Goal: Check status: Check status

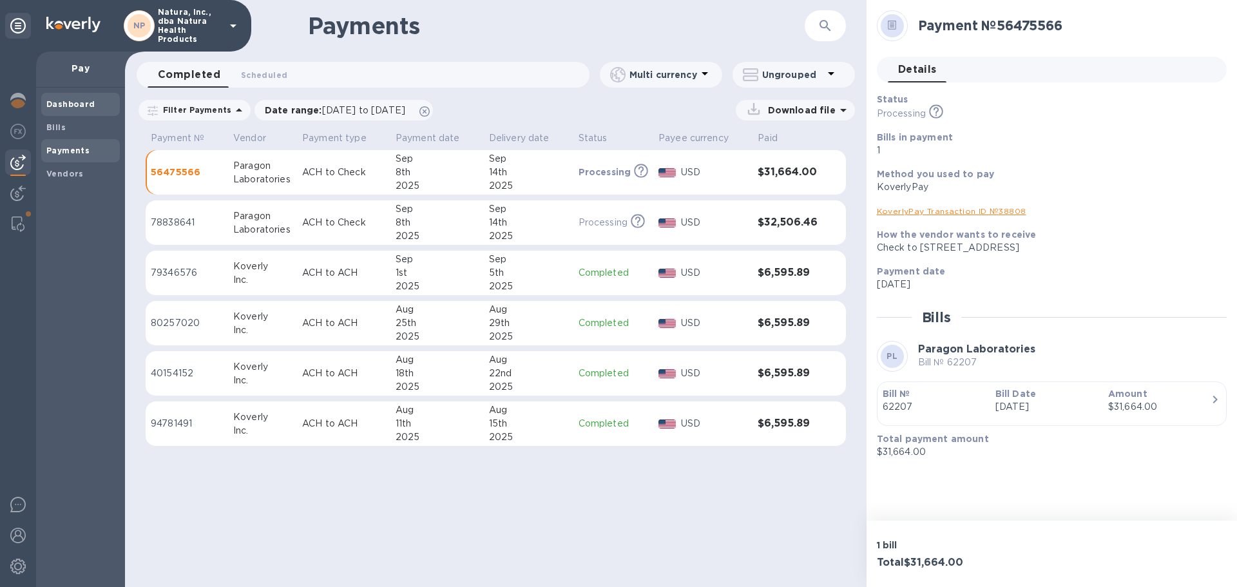
click at [52, 102] on b "Dashboard" at bounding box center [70, 104] width 49 height 10
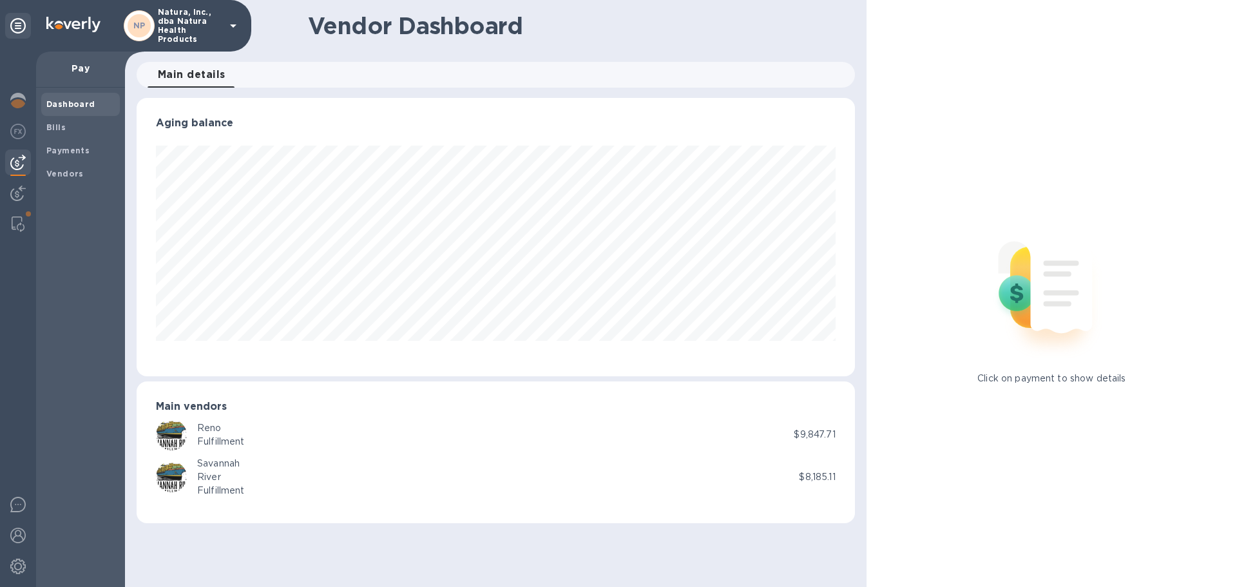
scroll to position [278, 718]
click at [69, 166] on div "Vendors" at bounding box center [80, 173] width 79 height 23
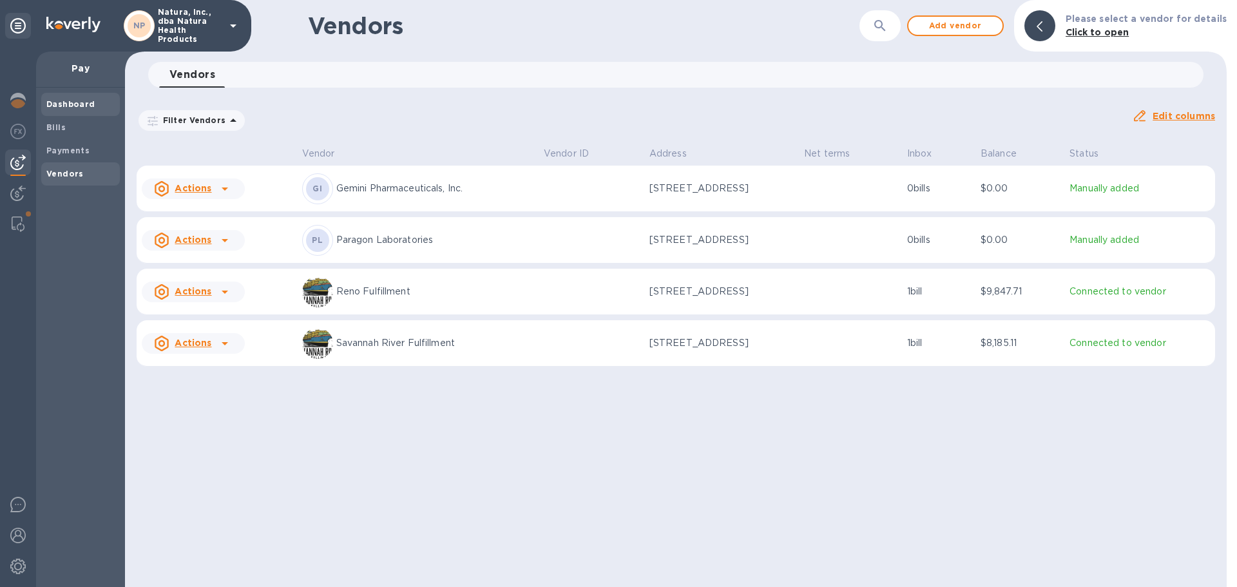
click at [66, 108] on b "Dashboard" at bounding box center [70, 104] width 49 height 10
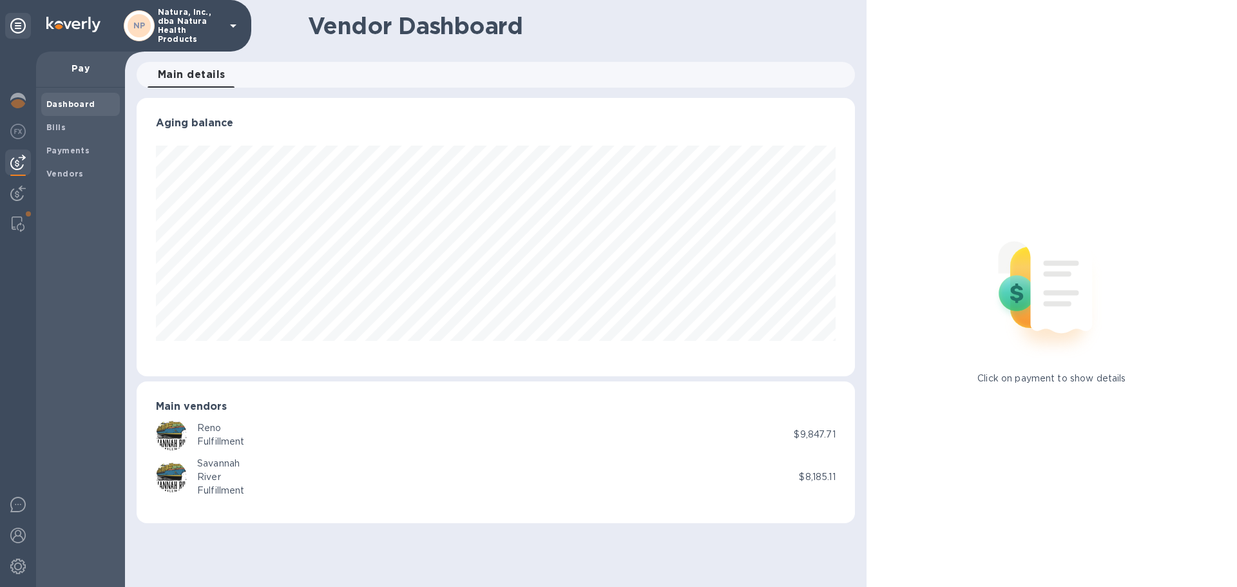
scroll to position [278, 718]
click at [189, 67] on span "Main details 0" at bounding box center [192, 75] width 68 height 18
click at [10, 221] on div at bounding box center [17, 224] width 23 height 26
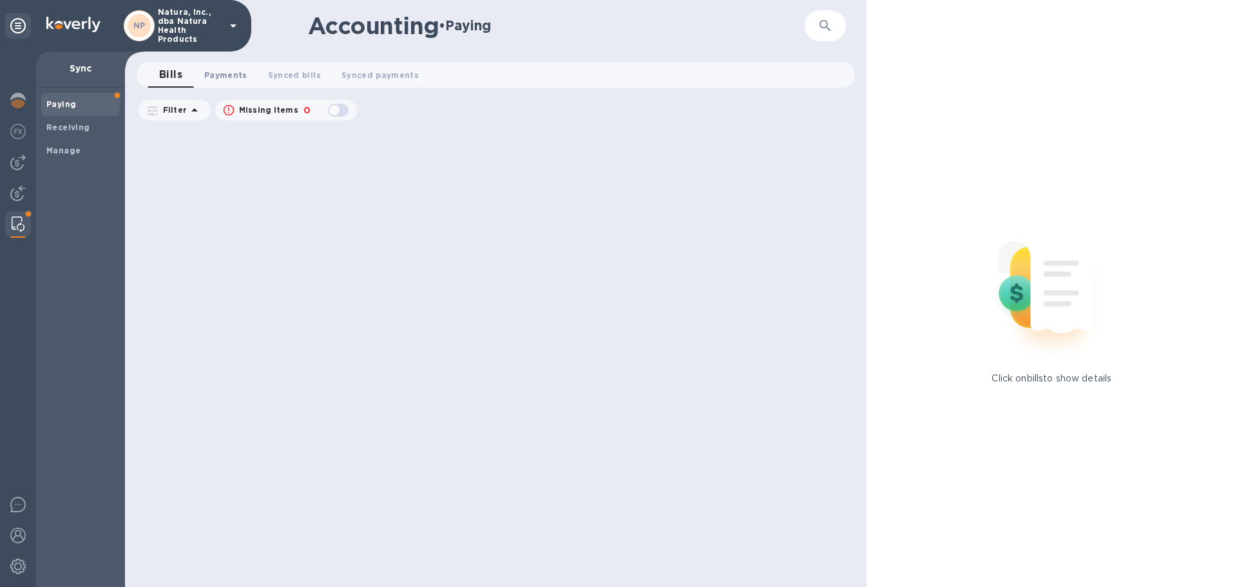
click at [218, 70] on span "Payments 0" at bounding box center [225, 75] width 43 height 14
click at [307, 75] on span "Synced bills 0" at bounding box center [306, 75] width 53 height 14
click at [412, 70] on span "Synced payments 0" at bounding box center [394, 75] width 77 height 14
click at [165, 76] on span "Bills 0" at bounding box center [170, 75] width 19 height 14
click at [18, 94] on img at bounding box center [17, 100] width 15 height 15
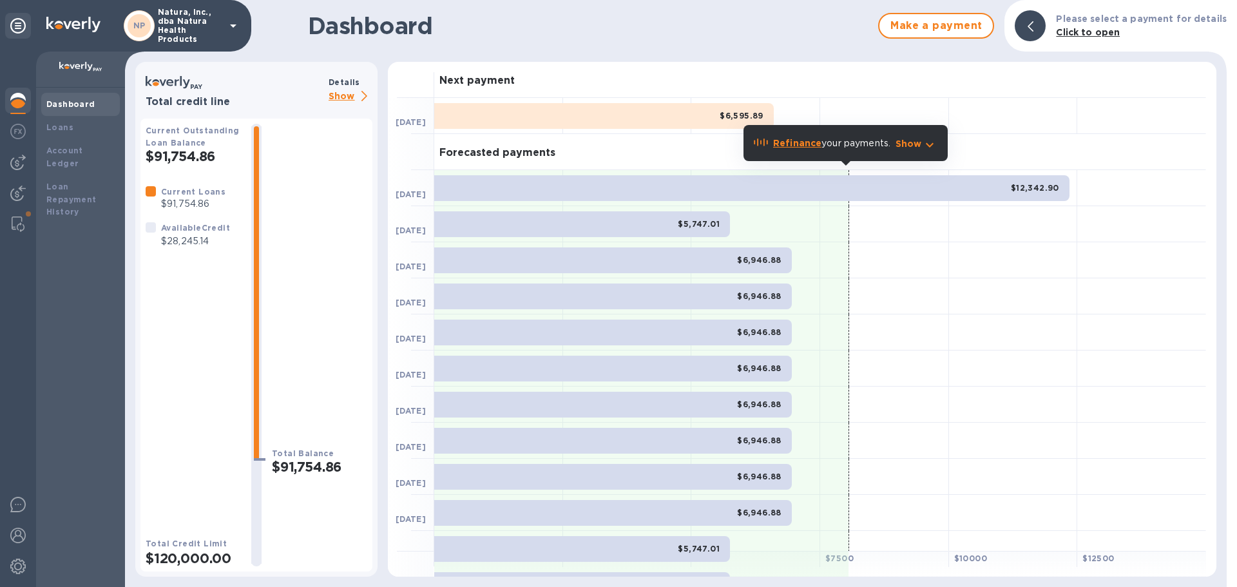
click at [764, 255] on b "$6,946.88" at bounding box center [759, 260] width 44 height 10
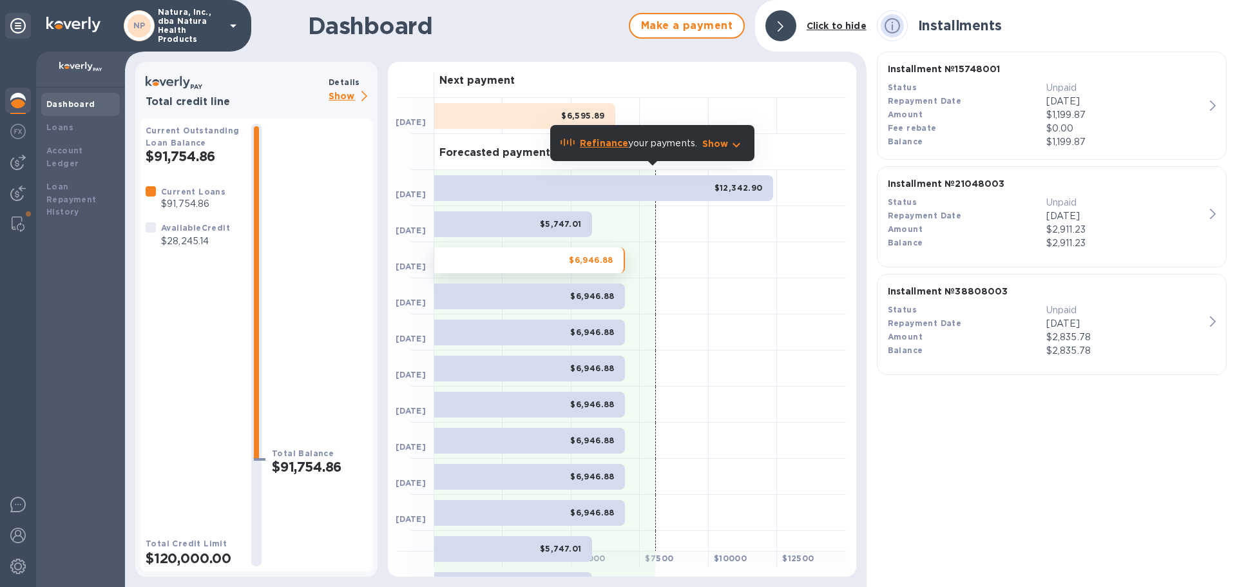
click at [548, 34] on h1 "Dashboard" at bounding box center [465, 25] width 315 height 27
click at [726, 247] on div at bounding box center [743, 260] width 68 height 36
click at [198, 195] on b "Current Loans" at bounding box center [193, 192] width 64 height 10
drag, startPoint x: 14, startPoint y: 276, endPoint x: 241, endPoint y: -78, distance: 420.3
click at [241, 0] on html "NP Natura, Inc., dba Natura Health Products Dashboard Loans Account Ledger Loan…" at bounding box center [618, 293] width 1237 height 587
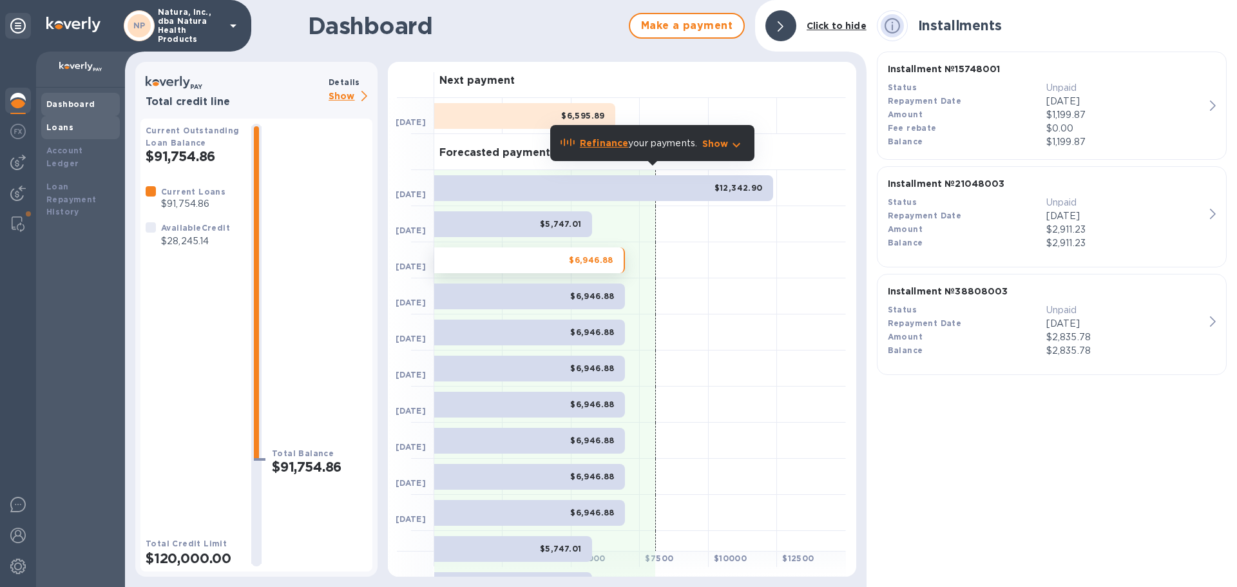
click at [66, 130] on b "Loans" at bounding box center [59, 127] width 27 height 10
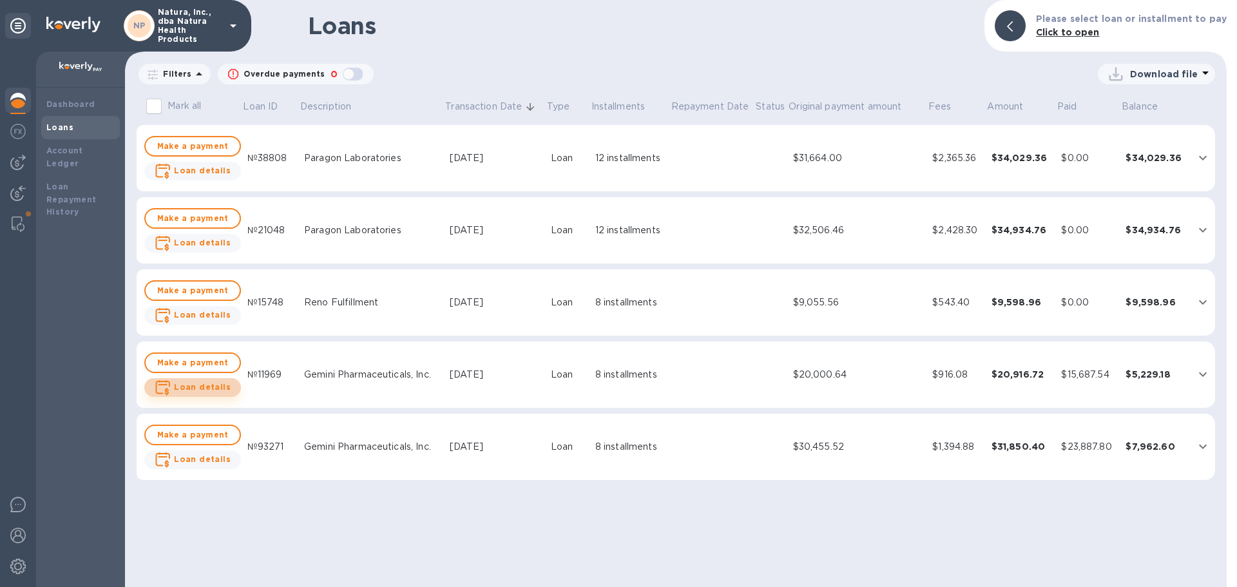
click at [195, 380] on span "Loan details" at bounding box center [193, 388] width 76 height 16
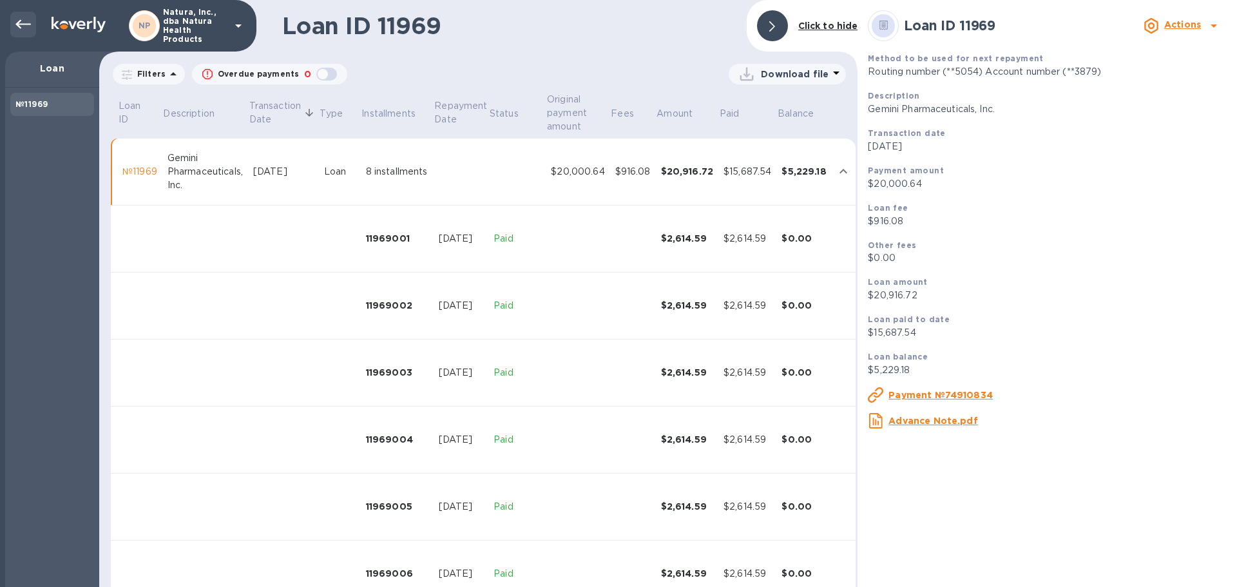
click at [23, 23] on icon at bounding box center [22, 24] width 15 height 15
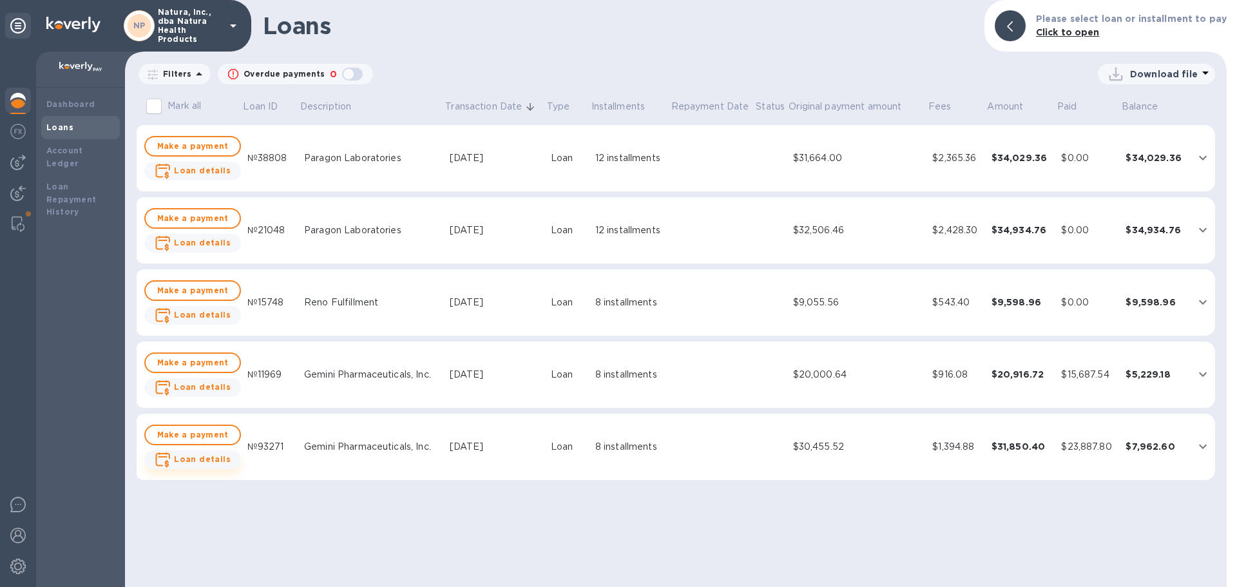
click at [209, 458] on b "Loan details" at bounding box center [202, 459] width 57 height 10
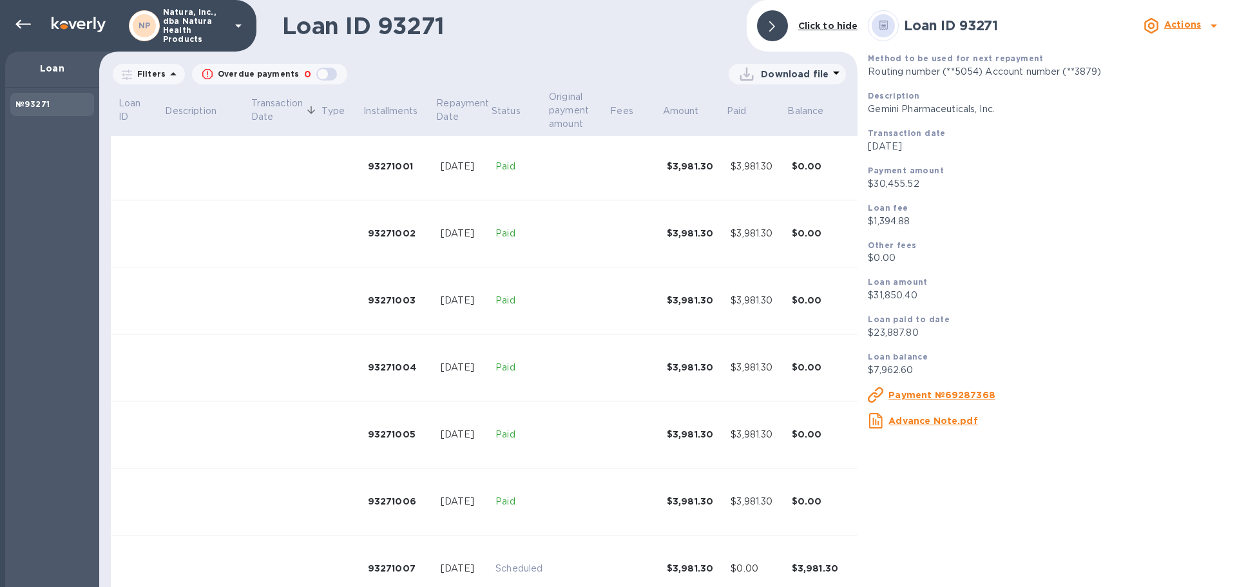
scroll to position [175, 0]
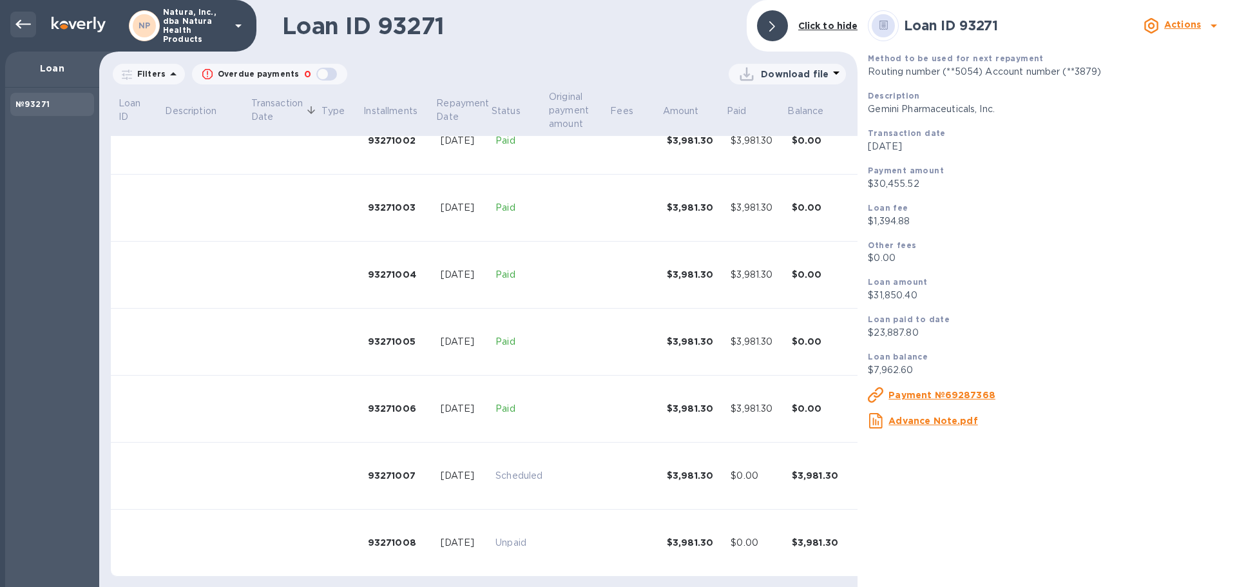
click at [19, 17] on icon at bounding box center [22, 24] width 15 height 15
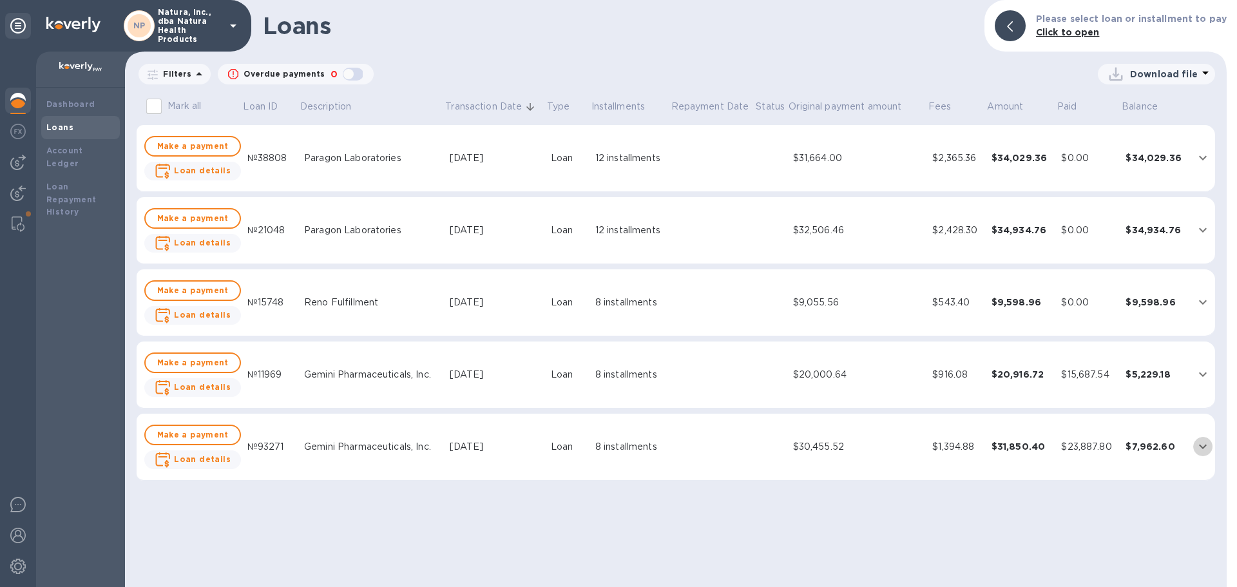
click at [1198, 447] on icon "expand row" at bounding box center [1202, 446] width 15 height 15
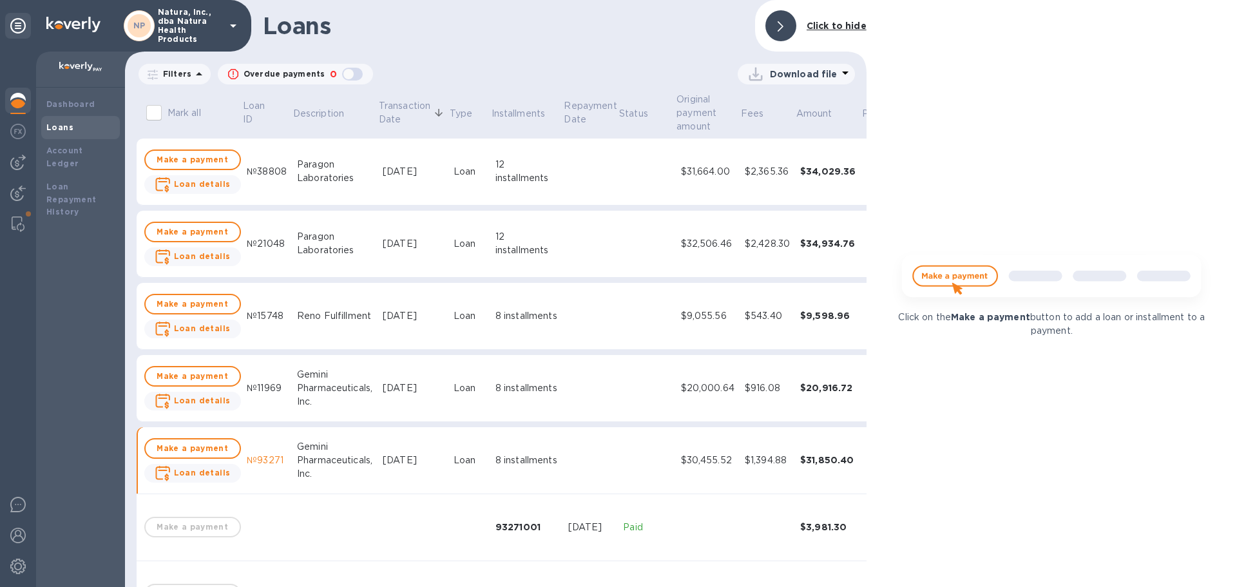
click at [61, 122] on b "Loans" at bounding box center [59, 127] width 27 height 10
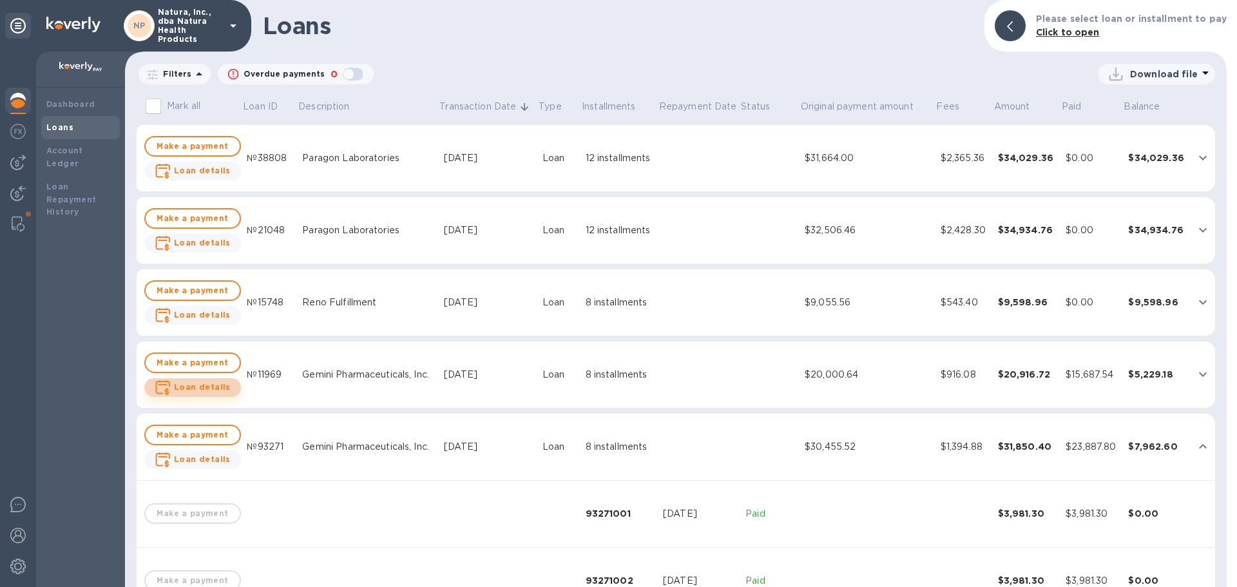
click at [193, 384] on b "Loan details" at bounding box center [202, 387] width 57 height 10
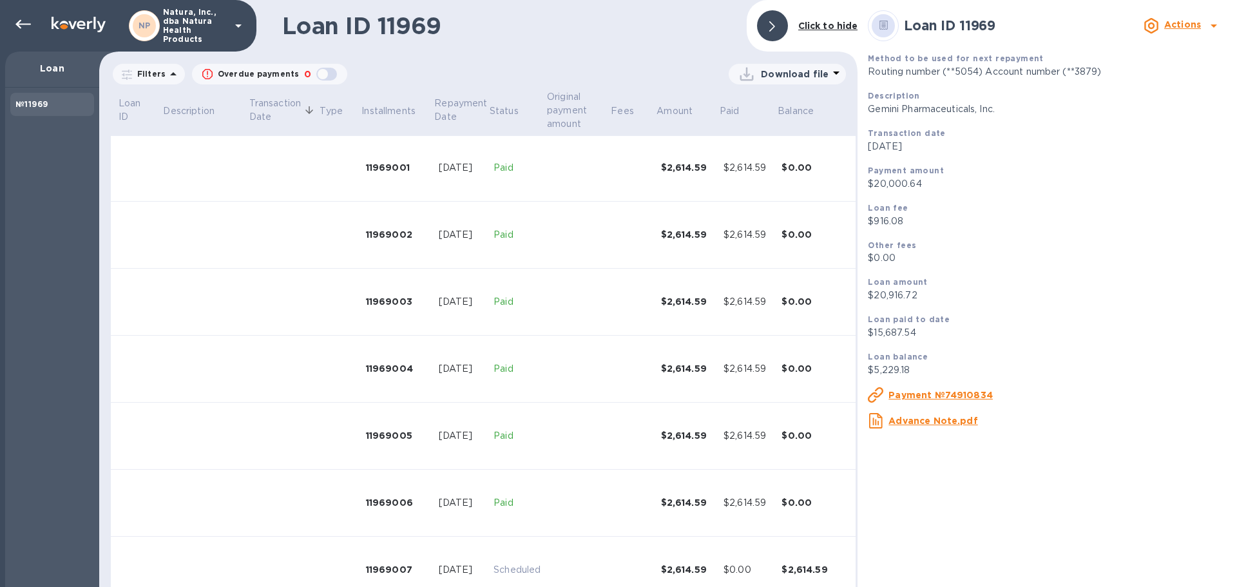
scroll to position [165, 0]
